Goal: Information Seeking & Learning: Learn about a topic

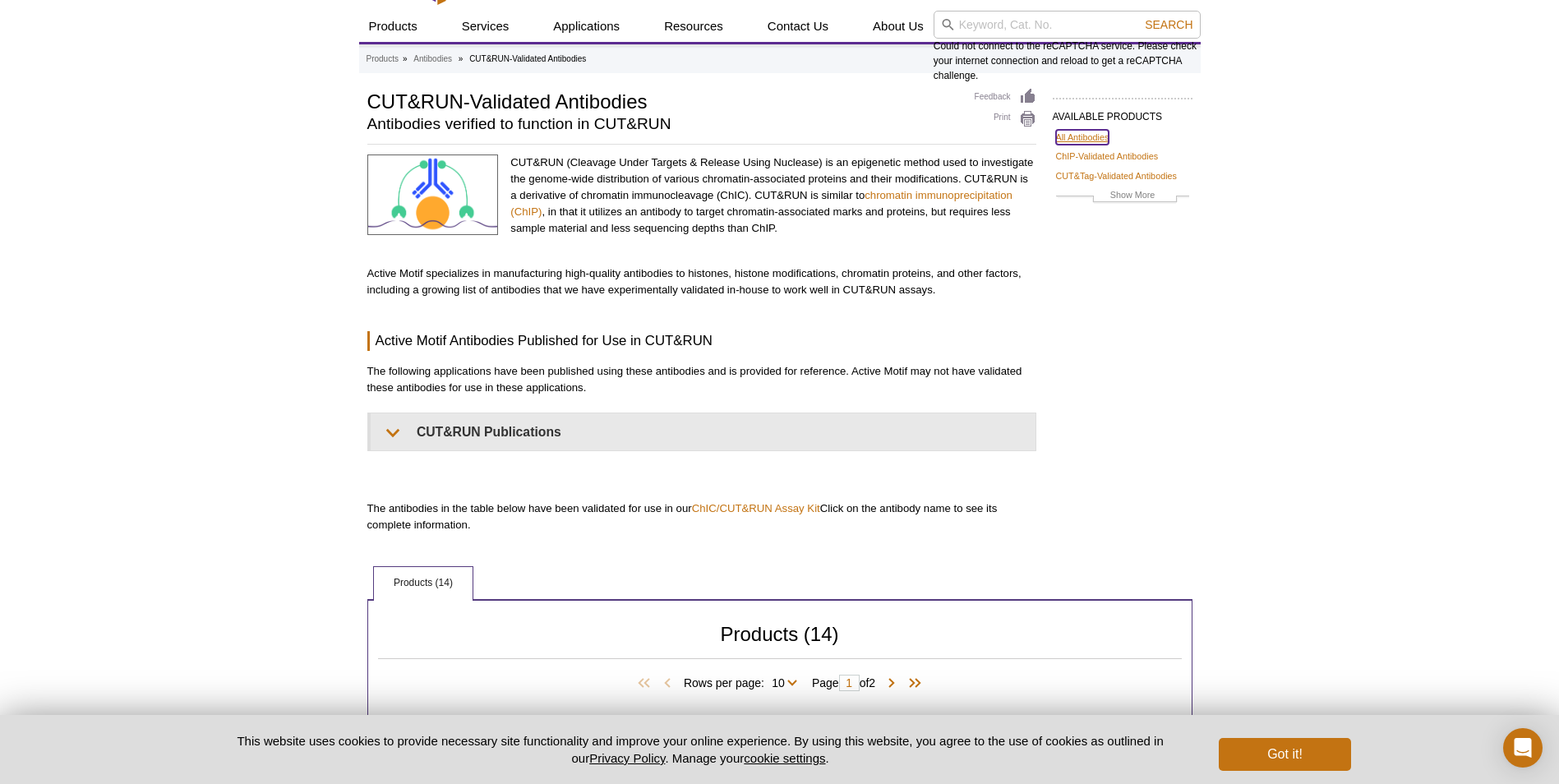
click at [1077, 143] on link "All Antibodies" at bounding box center [1083, 138] width 53 height 15
